Goal: Find specific page/section: Find specific page/section

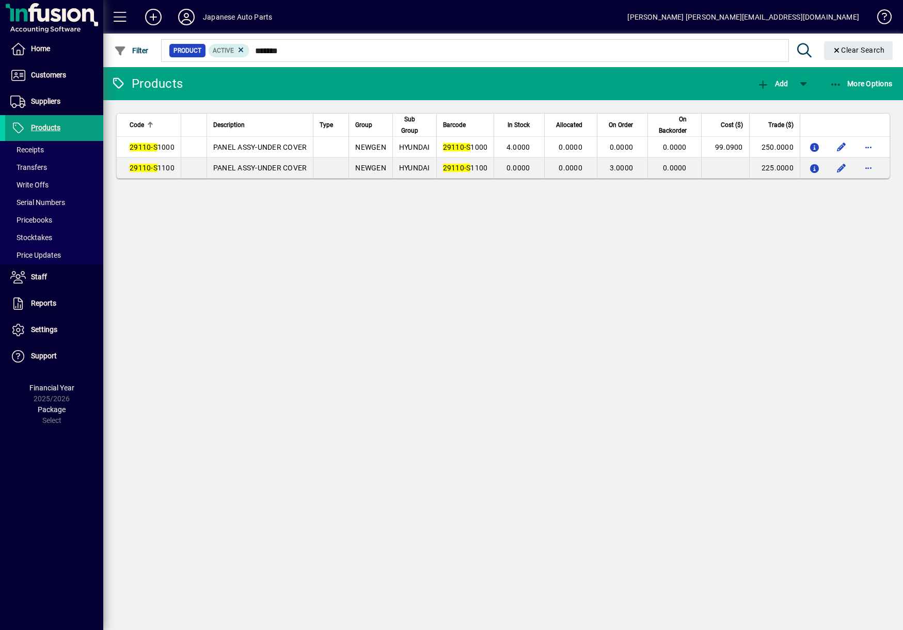
click at [319, 50] on input "*******" at bounding box center [515, 50] width 530 height 14
type input "*"
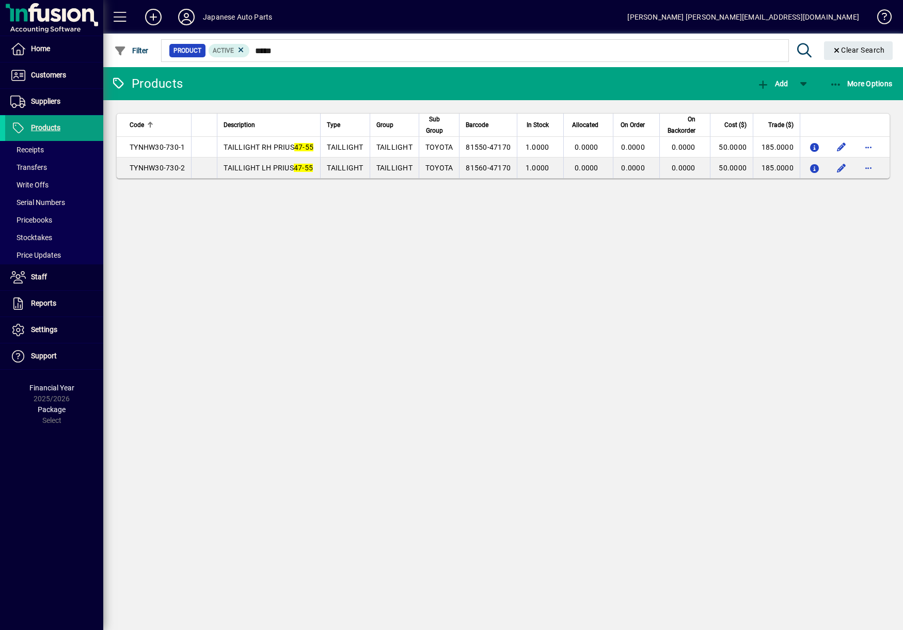
type input "*****"
